Goal: Information Seeking & Learning: Learn about a topic

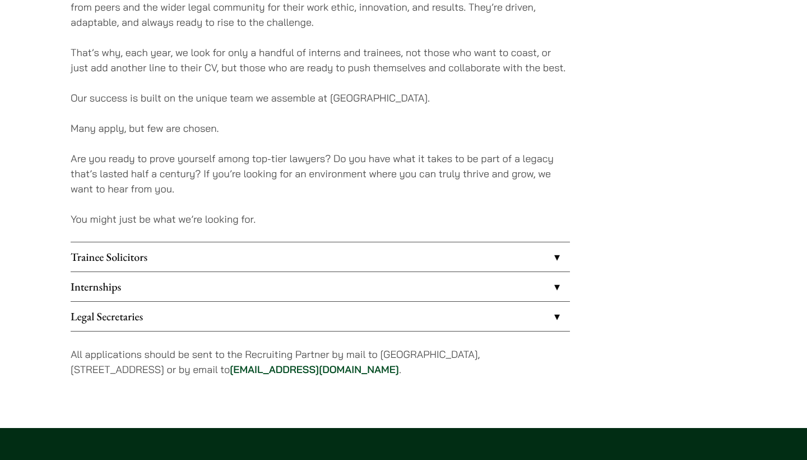
scroll to position [822, 0]
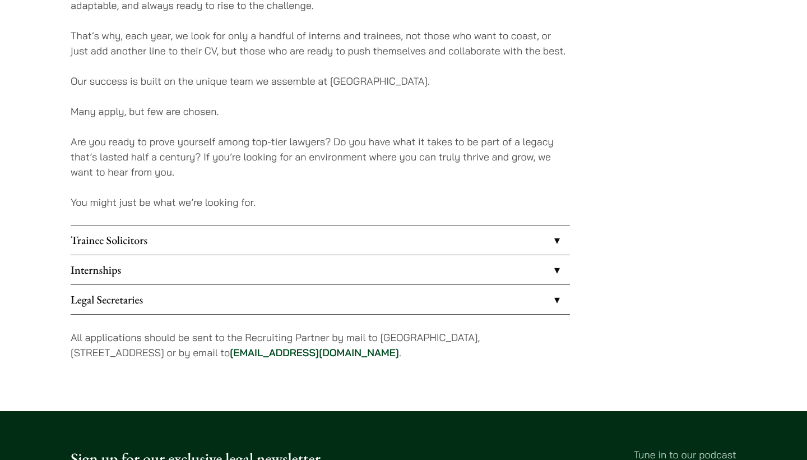
click at [234, 269] on link "Internships" at bounding box center [320, 269] width 499 height 29
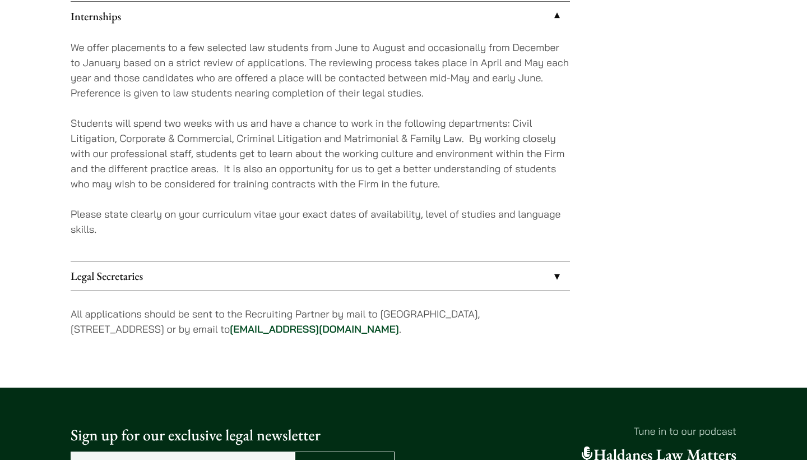
scroll to position [1059, 0]
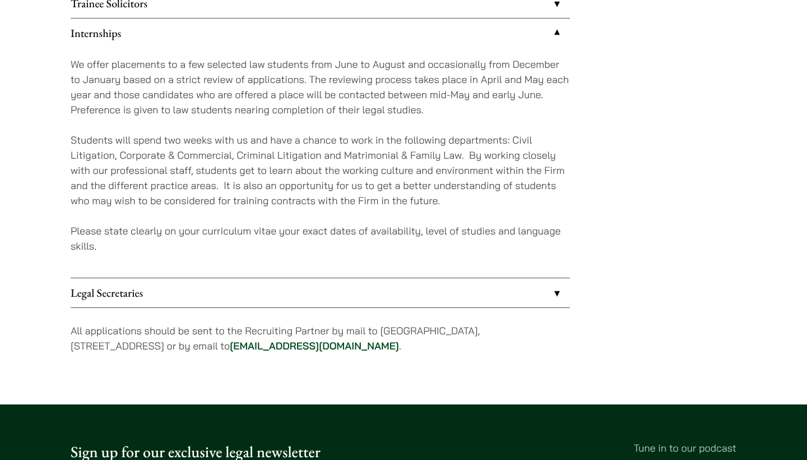
click at [269, 237] on p "Please state clearly on your curriculum vitae your exact dates of availability,…" at bounding box center [320, 238] width 499 height 30
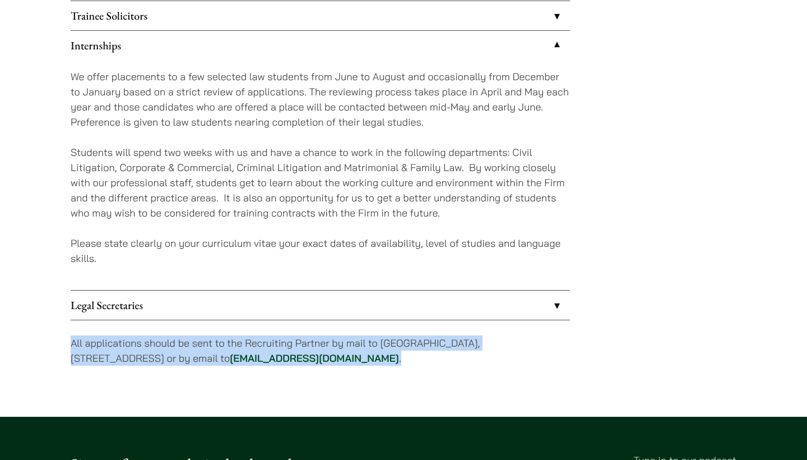
drag, startPoint x: 386, startPoint y: 361, endPoint x: 52, endPoint y: 343, distance: 335.2
copy p "All applications should be sent to the Recruiting Partner by mail to [GEOGRAPHI…"
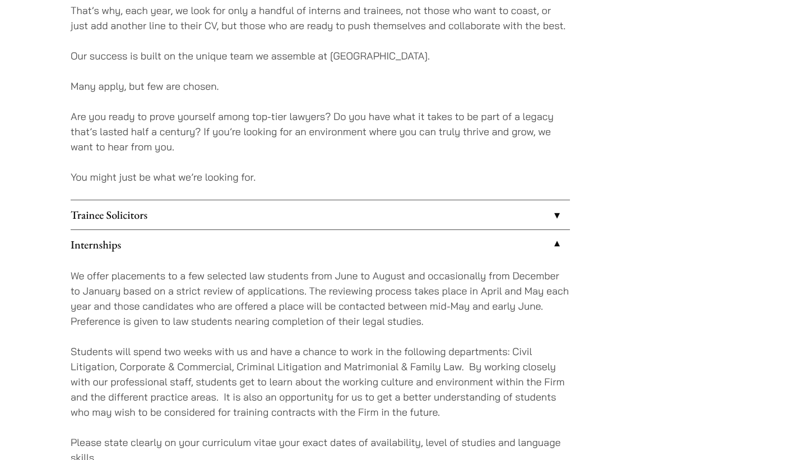
scroll to position [994, 0]
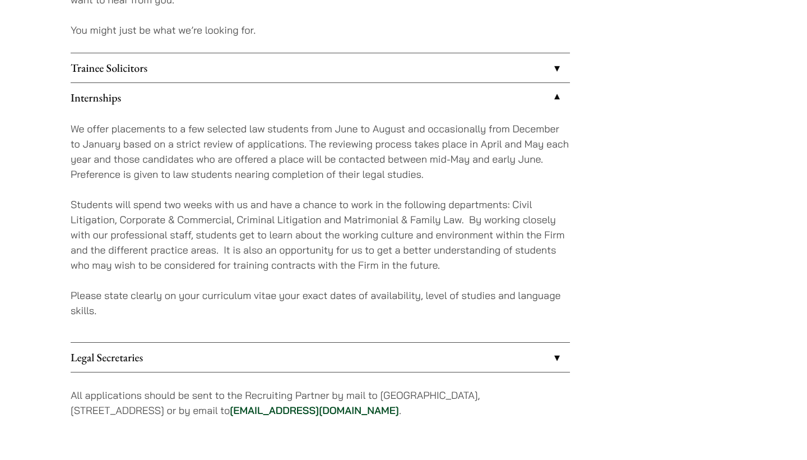
scroll to position [822, 0]
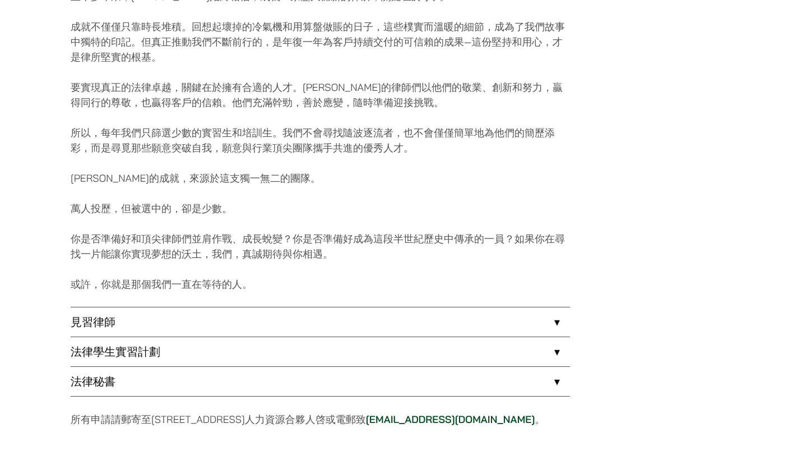
scroll to position [710, 0]
click at [209, 340] on link "法律學生實習計劃" at bounding box center [320, 351] width 499 height 29
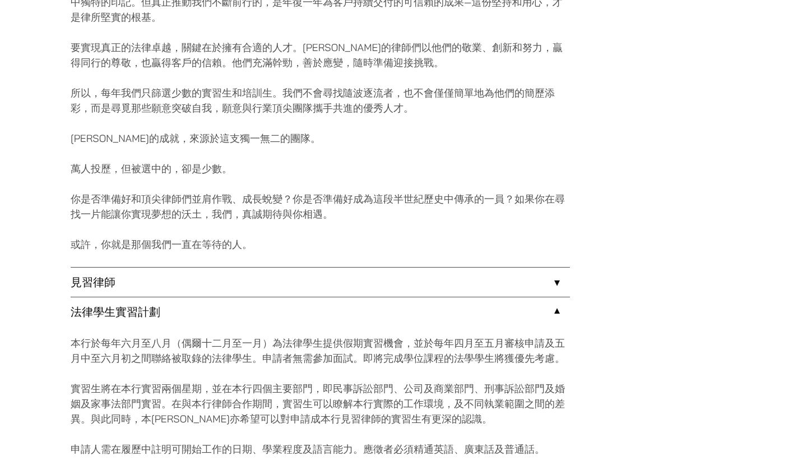
scroll to position [825, 0]
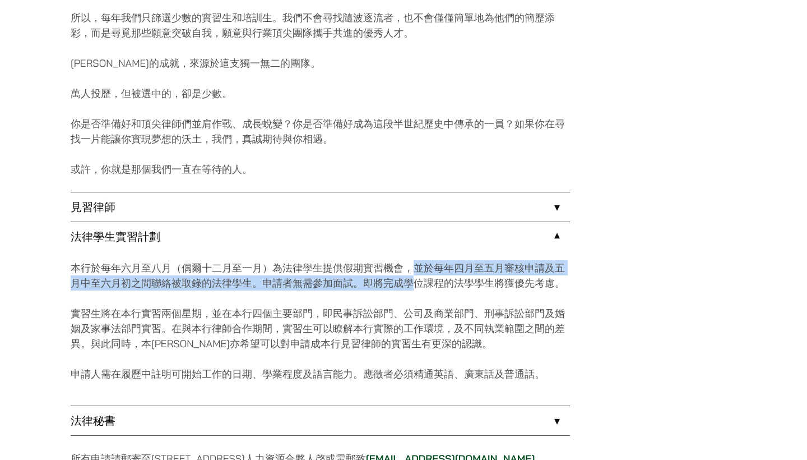
drag, startPoint x: 415, startPoint y: 269, endPoint x: 415, endPoint y: 280, distance: 10.7
click at [415, 280] on p "本行於每年六月至八月（偶爾十二月至一月）為法律學生提供假期實習機會，並於每年四月至五月審核申請及五月中至六月初之間聯絡被取錄的法律學生。申請者無需參加面試。即…" at bounding box center [320, 275] width 499 height 30
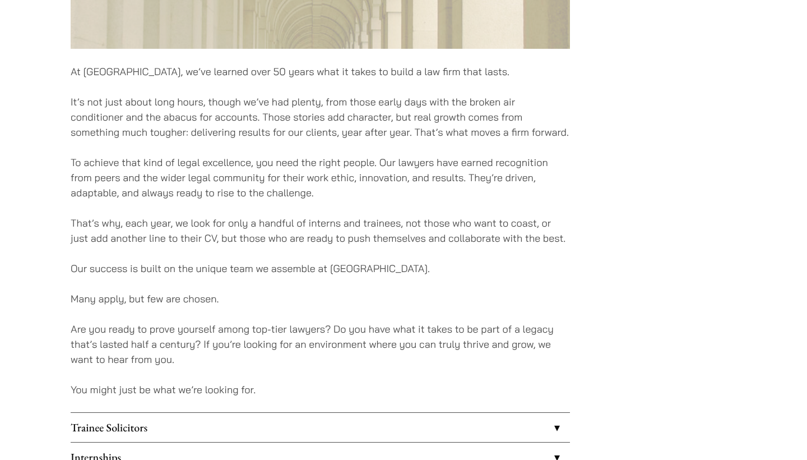
click at [228, 285] on div "At [GEOGRAPHIC_DATA], we’ve learned over 50 years what it takes to build a law …" at bounding box center [320, 55] width 499 height 1013
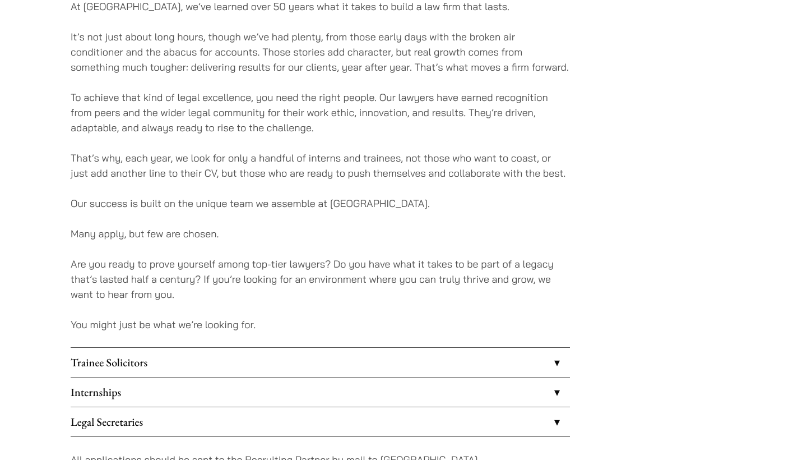
scroll to position [792, 0]
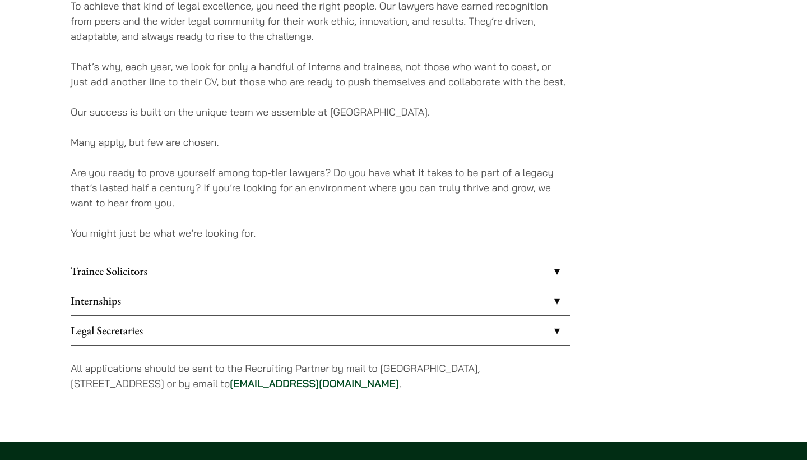
click at [175, 300] on link "Internships" at bounding box center [320, 300] width 499 height 29
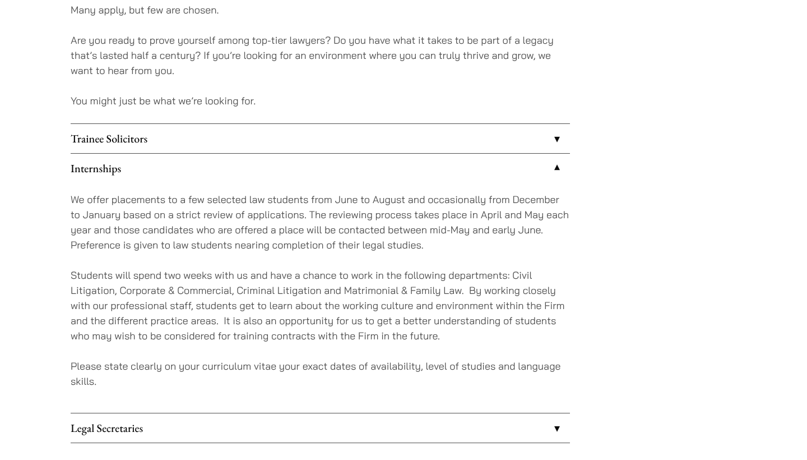
scroll to position [942, 0]
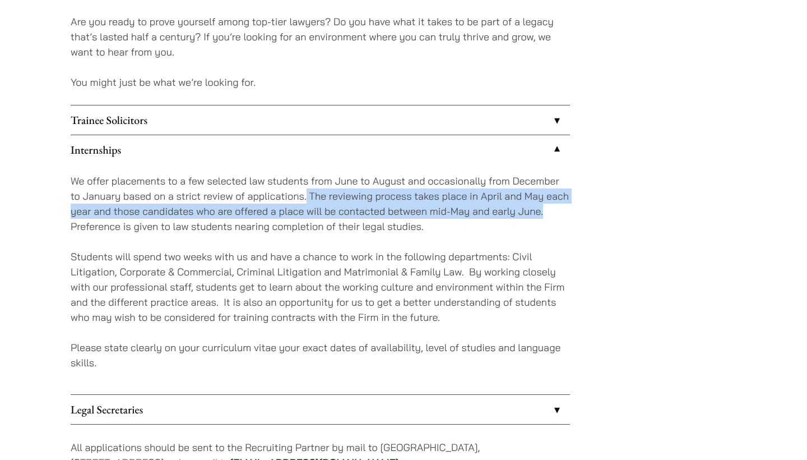
drag, startPoint x: 308, startPoint y: 193, endPoint x: 544, endPoint y: 212, distance: 236.8
click at [544, 212] on p "We offer placements to a few selected law students from June to August and occa…" at bounding box center [320, 203] width 499 height 61
copy p "The reviewing process takes place in April and May each year and those candidat…"
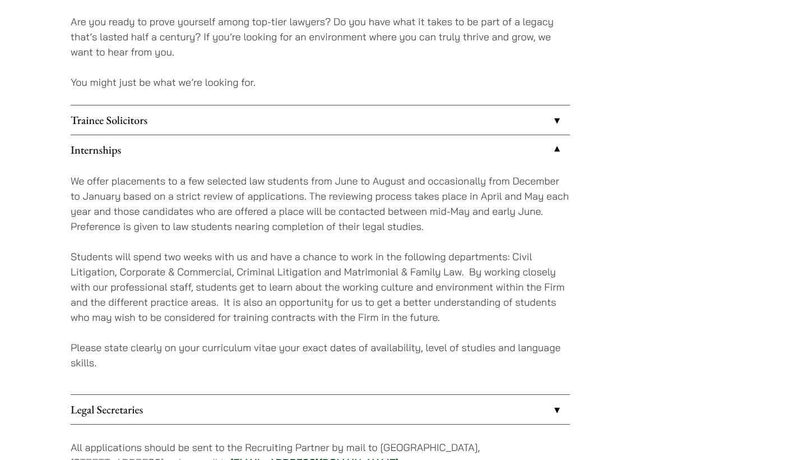
click at [442, 234] on div "We offer placements to a few selected law students from June to August and occa…" at bounding box center [320, 279] width 499 height 230
